Goal: Transaction & Acquisition: Book appointment/travel/reservation

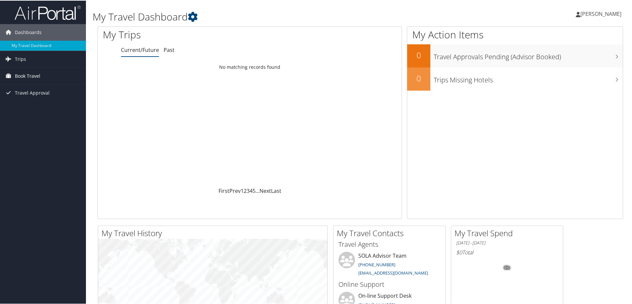
click at [32, 72] on span "Book Travel" at bounding box center [27, 75] width 25 height 17
click at [41, 95] on link "Book/Manage Online Trips" at bounding box center [43, 99] width 86 height 10
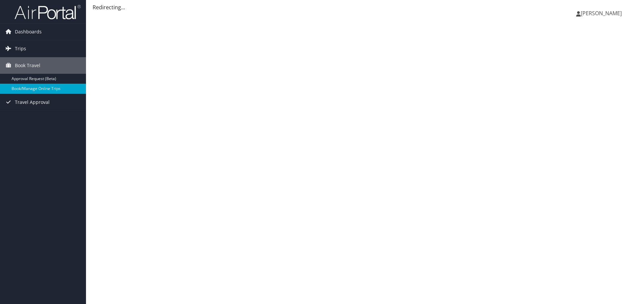
click at [599, 13] on span "[PERSON_NAME]" at bounding box center [600, 13] width 41 height 7
